Goal: Task Accomplishment & Management: Complete application form

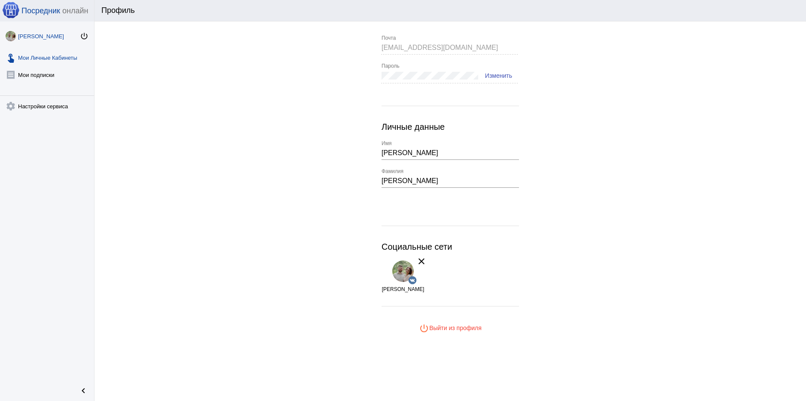
click at [36, 59] on link "touch_app Мои Личные Кабинеты" at bounding box center [47, 55] width 94 height 17
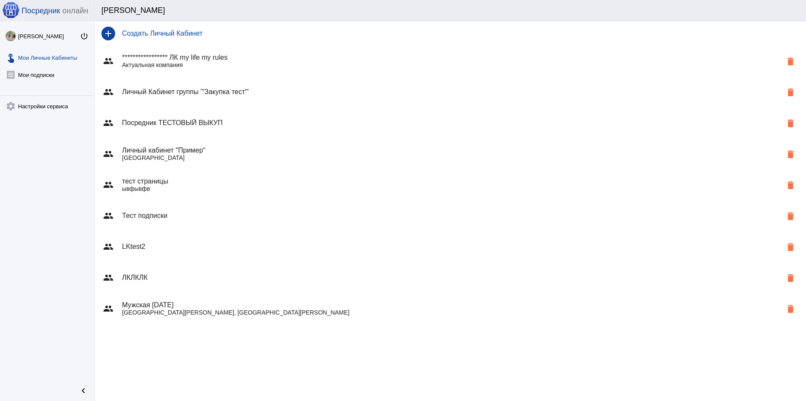
click at [248, 150] on h4 "Личный кабинет "Пример"" at bounding box center [452, 151] width 660 height 8
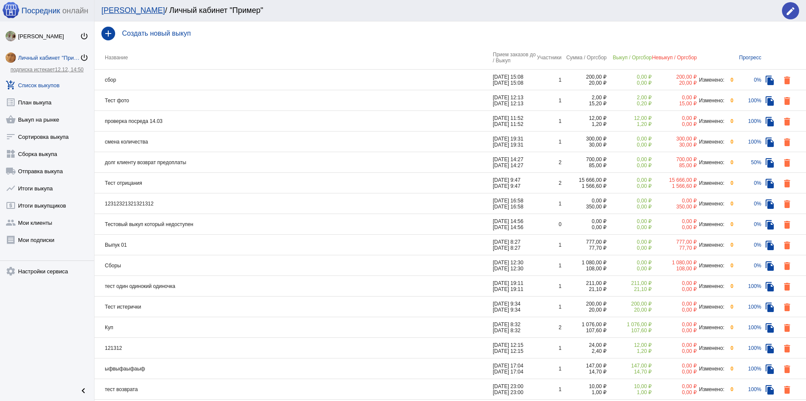
click at [783, 15] on div "edit" at bounding box center [790, 10] width 17 height 17
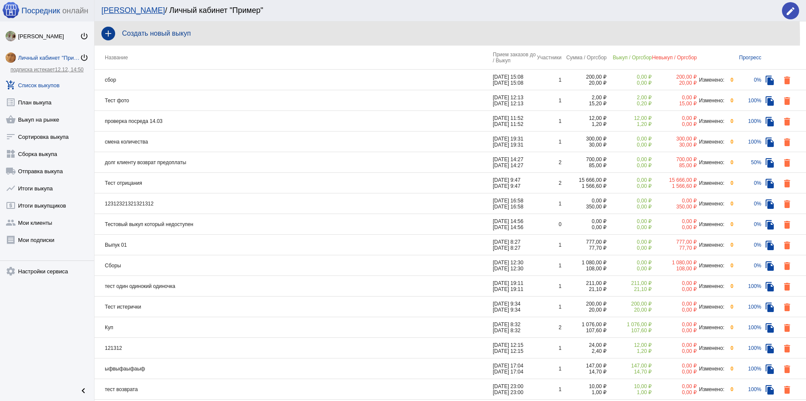
click at [224, 39] on div "add Создать новый выкуп" at bounding box center [451, 33] width 712 height 24
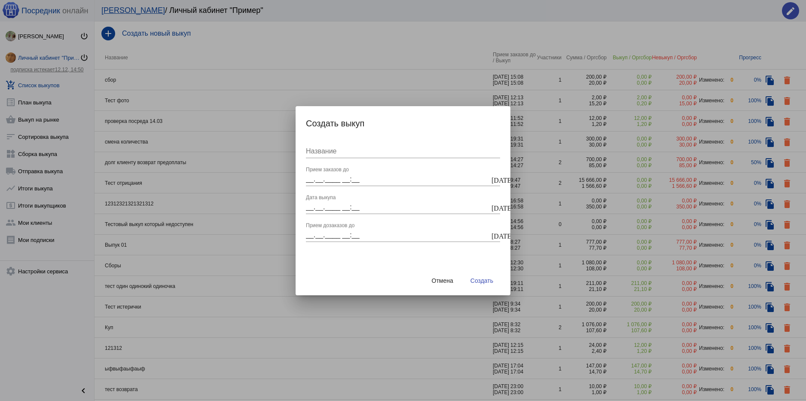
click at [320, 177] on input "__.__.____ __:__" at bounding box center [398, 179] width 184 height 8
click at [492, 180] on mat-icon "[DATE]" at bounding box center [495, 179] width 7 height 8
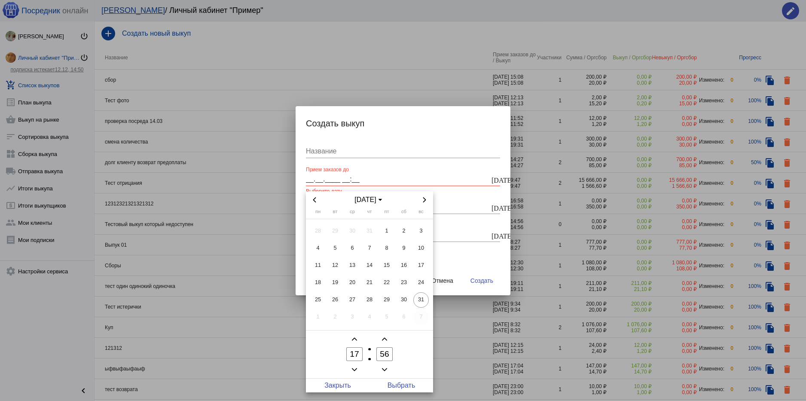
drag, startPoint x: 417, startPoint y: 297, endPoint x: 422, endPoint y: 310, distance: 13.6
click at [421, 310] on tbody "28 29 30 31 1 2 3 4 5 6 7 8 9 10 11 12 13 14 15 16 17 18 19 20 21 22 23 24 25 2…" at bounding box center [370, 274] width 120 height 103
click at [424, 197] on icon "Next month" at bounding box center [424, 199] width 3 height 5
click at [318, 230] on span "1" at bounding box center [317, 231] width 15 height 15
click at [408, 383] on span "Выбрать" at bounding box center [402, 386] width 64 height 14
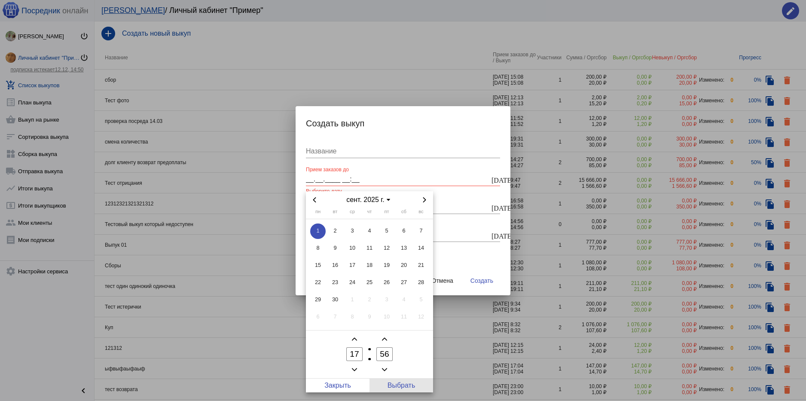
type input "[DATE] 17:56"
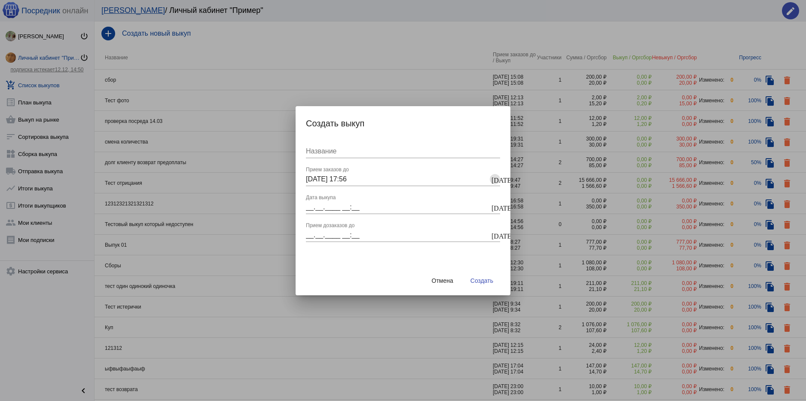
click at [496, 208] on mat-icon "[DATE]" at bounding box center [495, 207] width 7 height 8
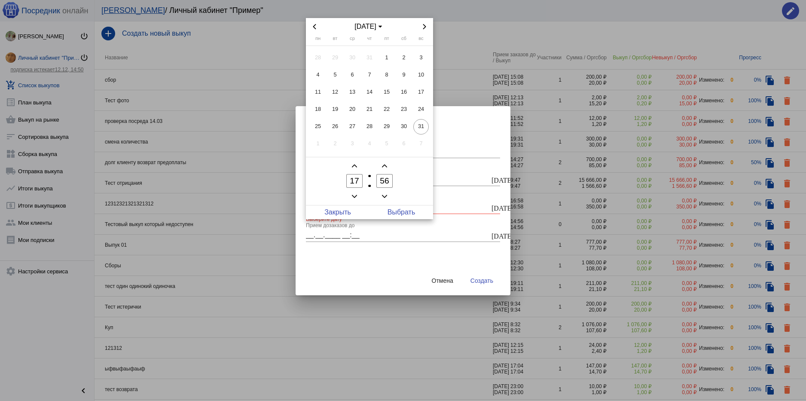
click at [428, 23] on span "Next month" at bounding box center [425, 26] width 10 height 10
click at [313, 58] on span "1" at bounding box center [317, 57] width 15 height 15
click at [407, 212] on span "Выбрать" at bounding box center [402, 212] width 64 height 14
type input "[DATE] 17:56"
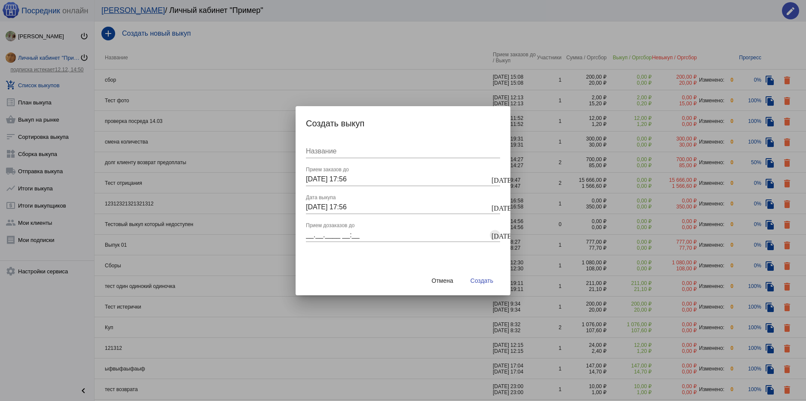
click at [496, 234] on mat-icon "[DATE]" at bounding box center [495, 235] width 7 height 8
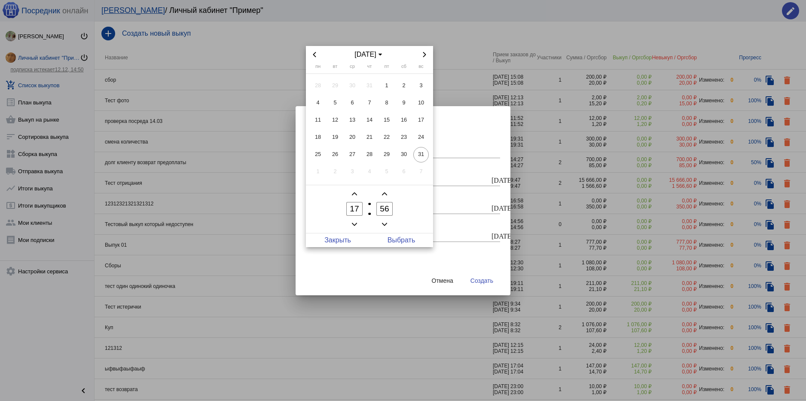
click at [423, 52] on span "Next month" at bounding box center [425, 54] width 10 height 10
drag, startPoint x: 318, startPoint y: 83, endPoint x: 334, endPoint y: 131, distance: 50.8
click at [318, 82] on span "1" at bounding box center [317, 85] width 15 height 15
click at [400, 244] on span "Выбрать" at bounding box center [402, 240] width 64 height 14
type input "[DATE] 17:56"
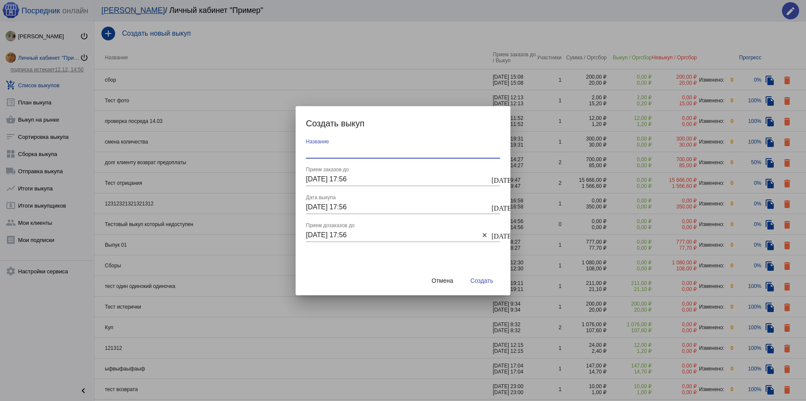
click at [369, 150] on input "Название" at bounding box center [403, 151] width 194 height 8
type input "Пример выкупа"
click at [478, 282] on span "Создать" at bounding box center [482, 280] width 23 height 7
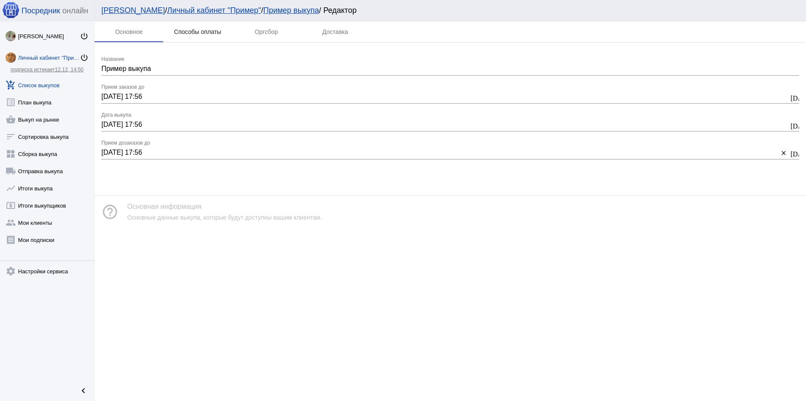
click at [176, 28] on div "Способы оплаты" at bounding box center [197, 31] width 69 height 21
